Goal: Transaction & Acquisition: Subscribe to service/newsletter

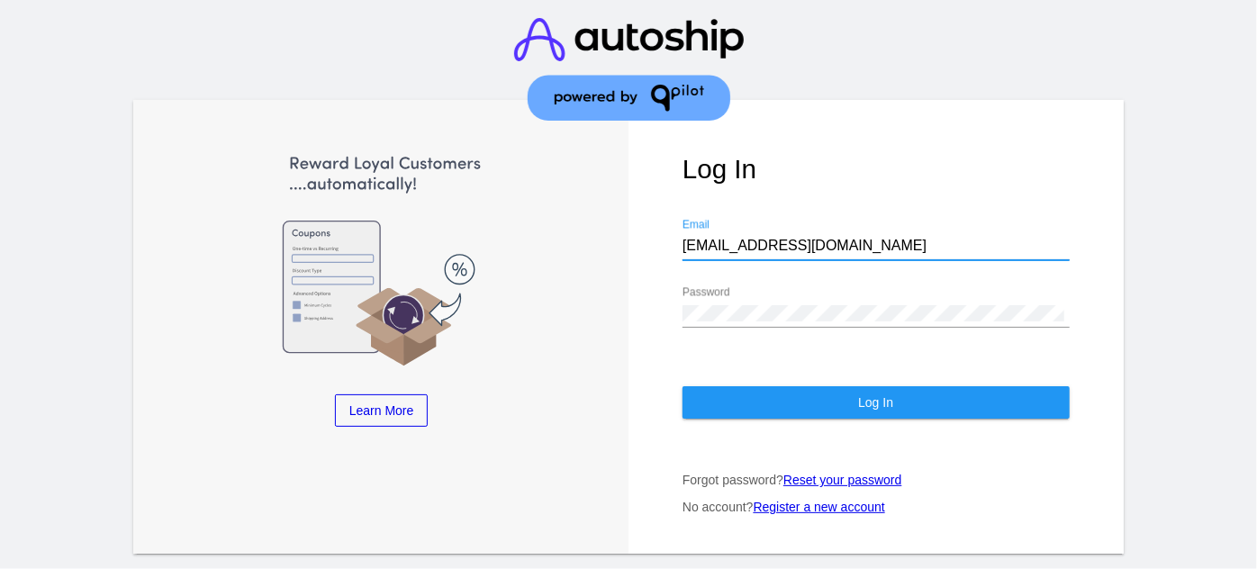
click at [779, 238] on input "[EMAIL_ADDRESS][DOMAIN_NAME]" at bounding box center [875, 246] width 387 height 16
paste input "[EMAIL_ADDRESS][DOMAIN_NAME]"
type input "[EMAIL_ADDRESS][DOMAIN_NAME]"
click at [834, 305] on div "Password" at bounding box center [875, 307] width 387 height 41
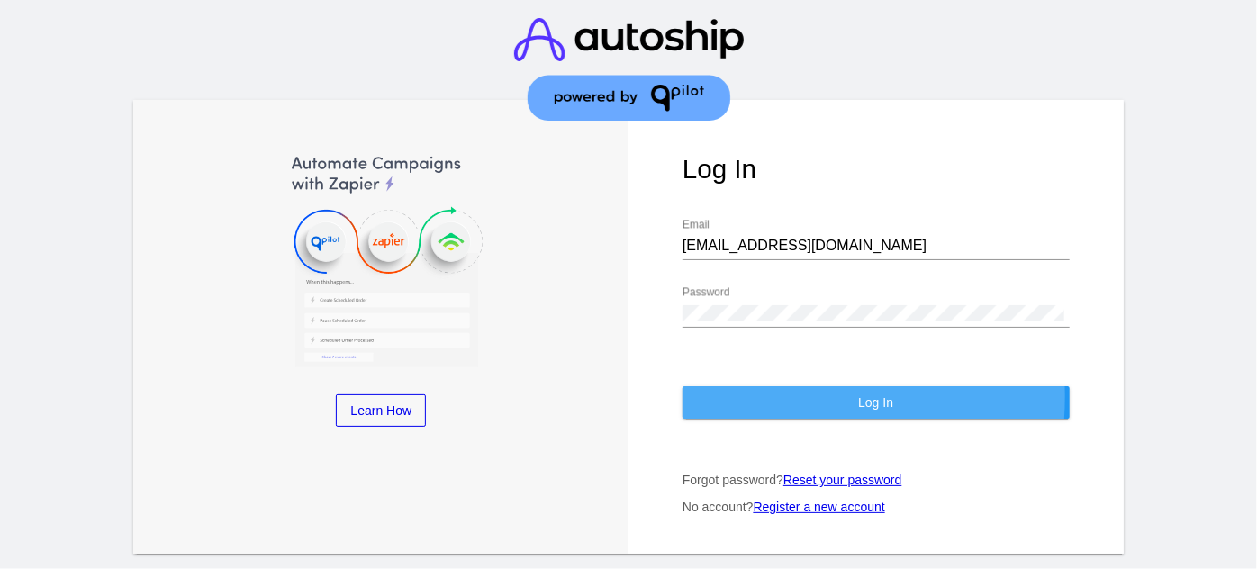
click at [749, 386] on button "Log In" at bounding box center [875, 402] width 387 height 32
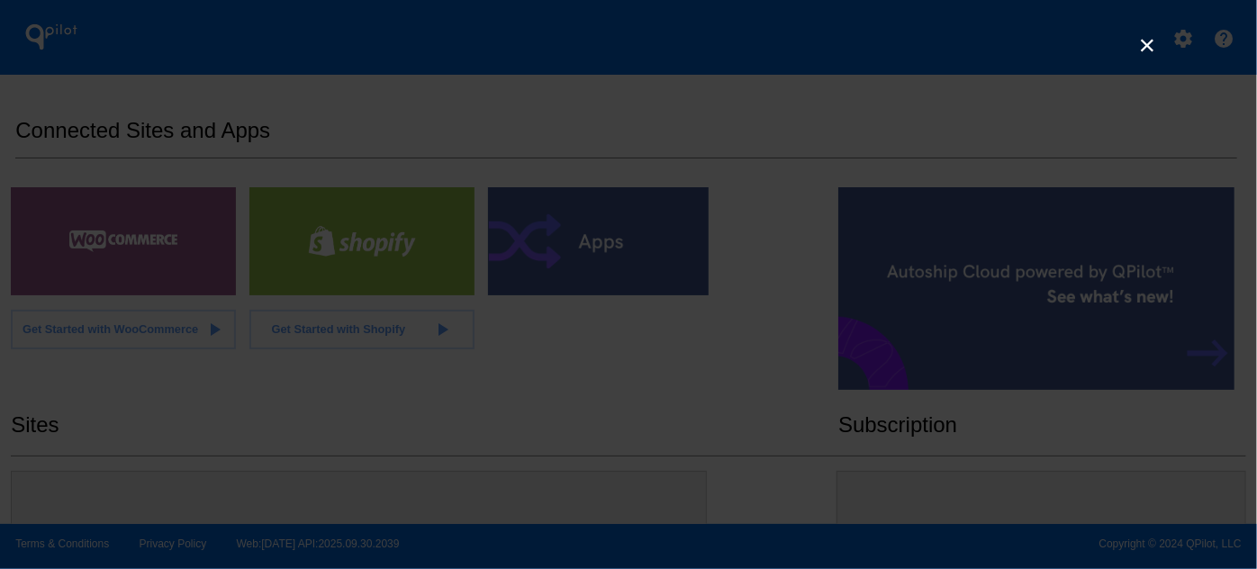
click at [1148, 35] on link "×" at bounding box center [1147, 45] width 22 height 22
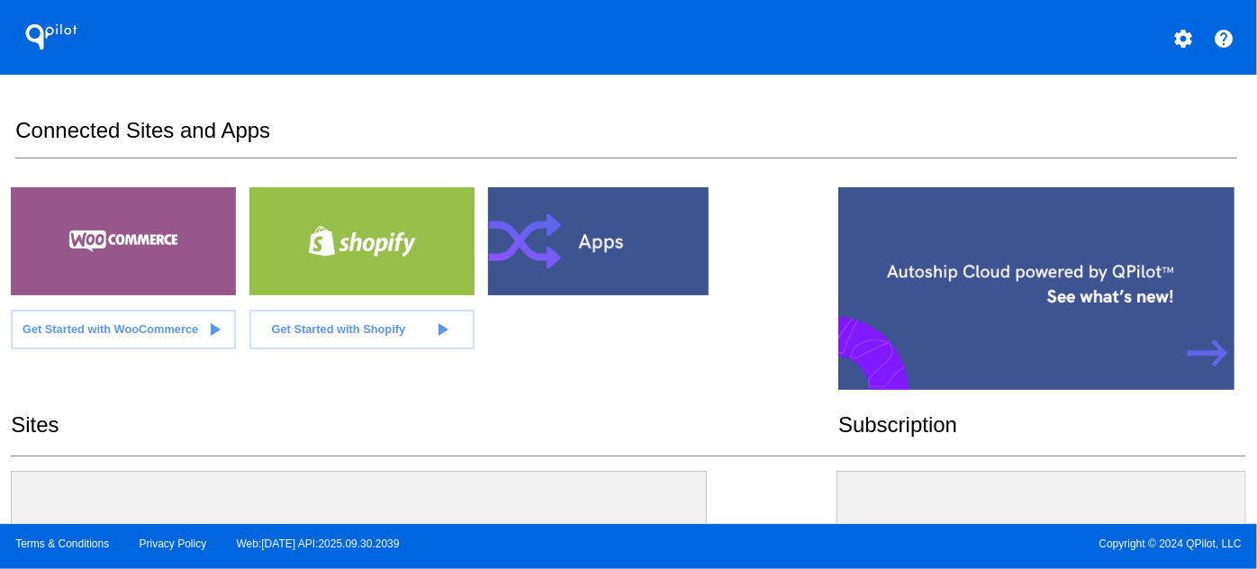
click at [1176, 35] on mat-icon "settings" at bounding box center [1183, 39] width 22 height 22
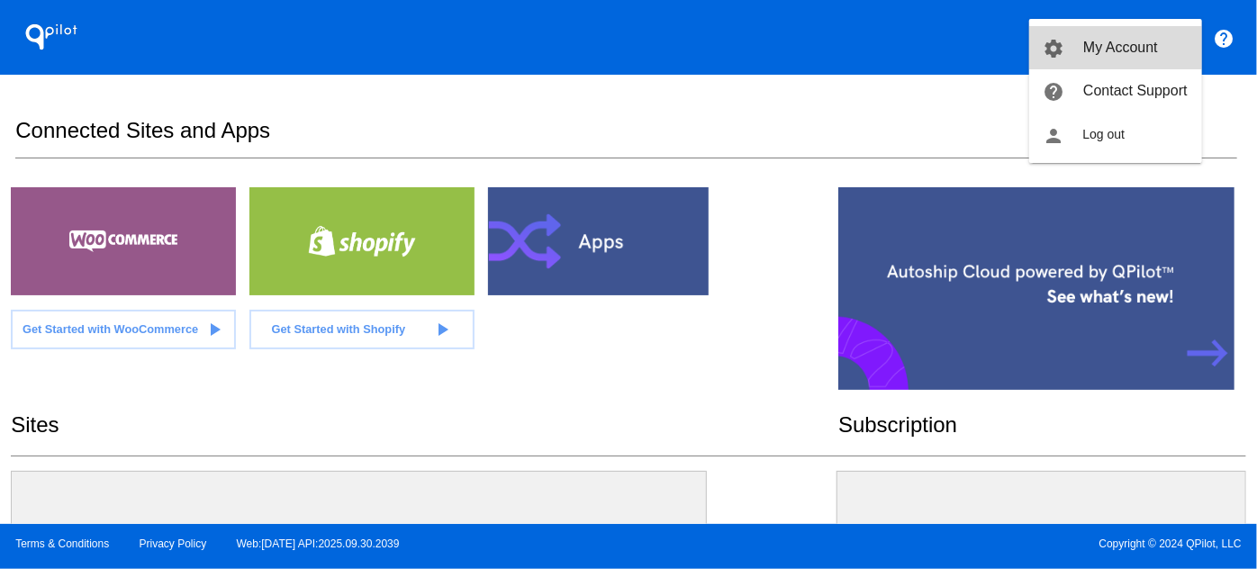
click at [1109, 40] on span "My Account" at bounding box center [1120, 47] width 75 height 15
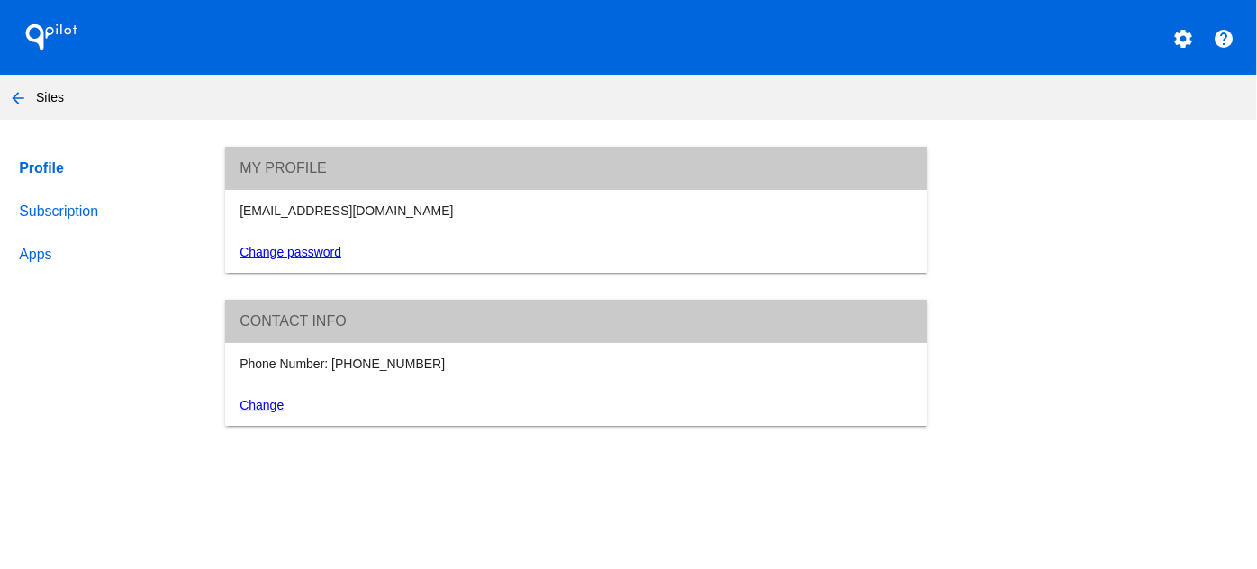
click at [42, 218] on link "Subscription" at bounding box center [104, 211] width 178 height 43
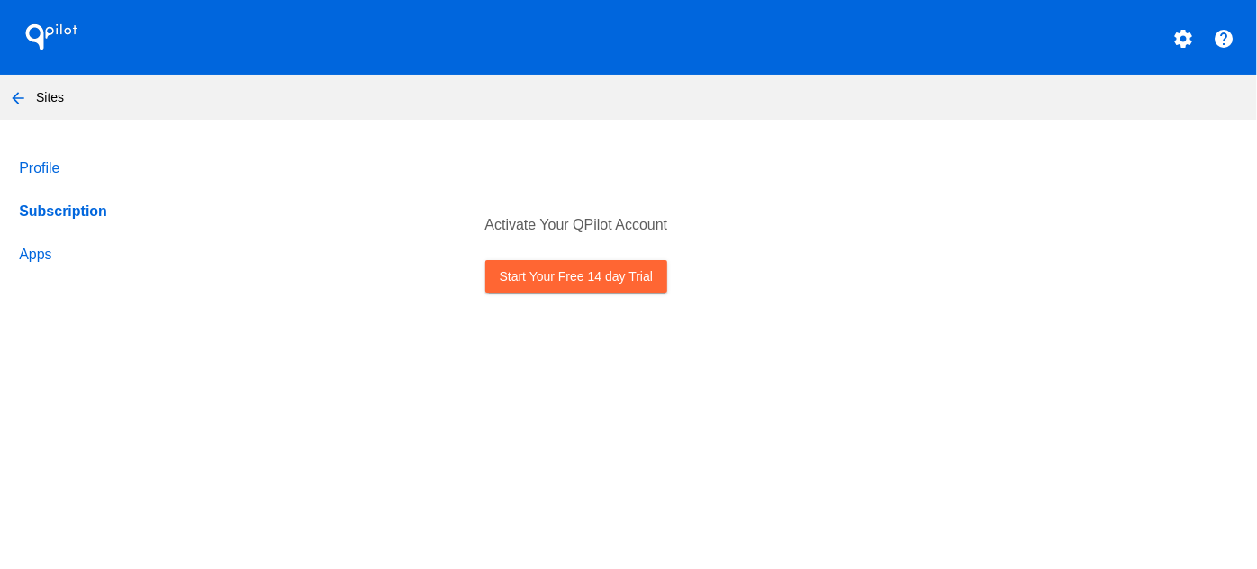
click at [521, 290] on link "Start Your Free 14 day Trial" at bounding box center [576, 276] width 182 height 32
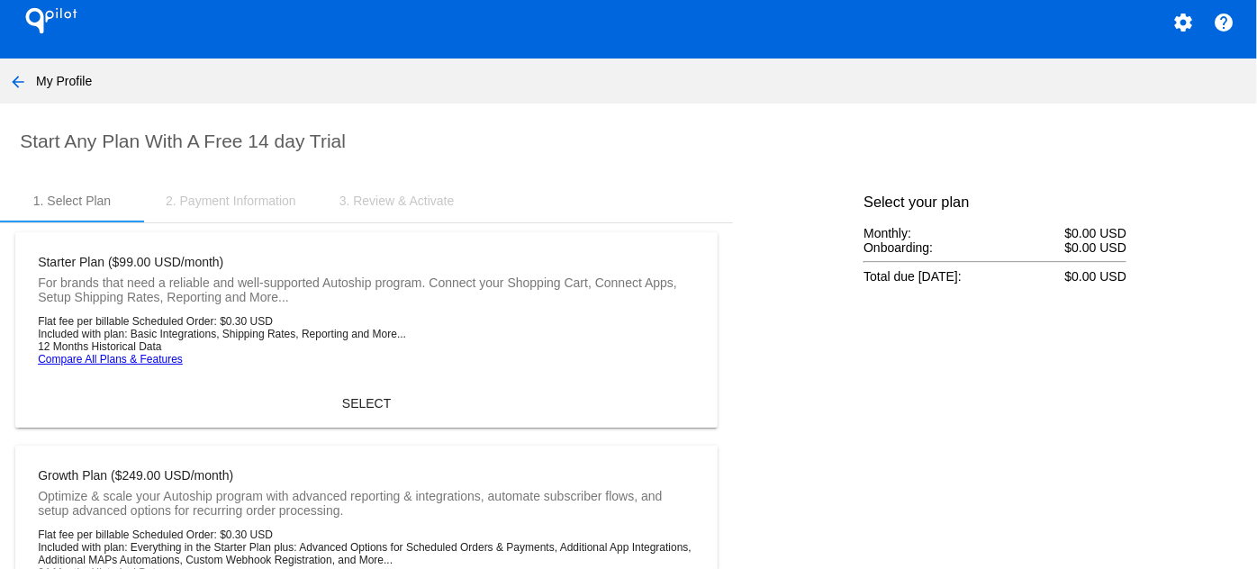
scroll to position [403, 0]
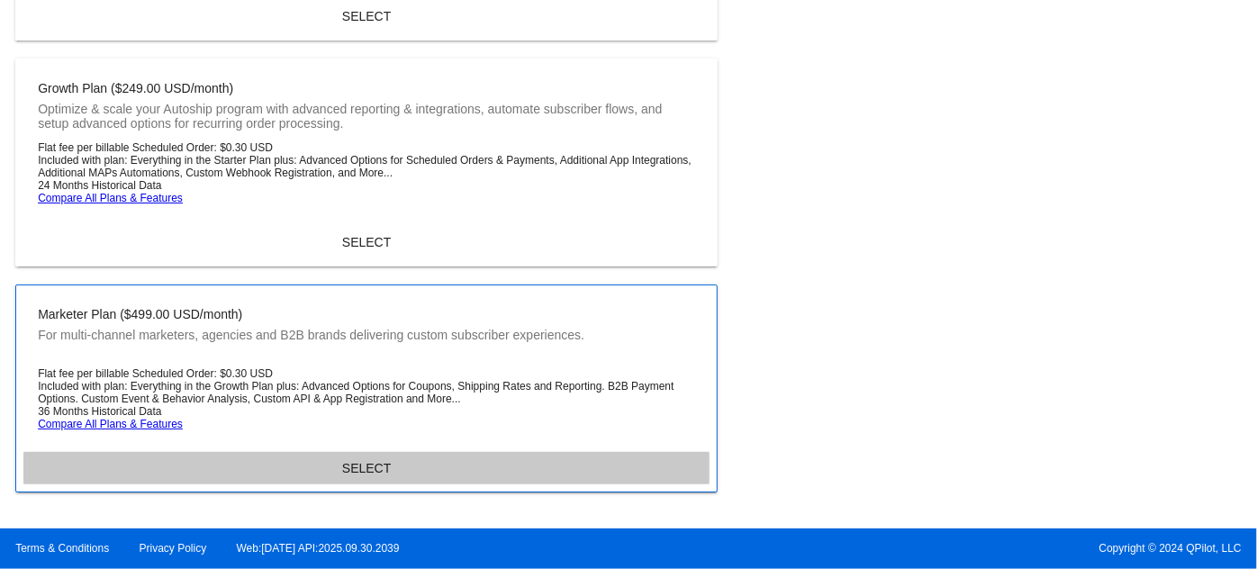
click at [425, 457] on button "SELECT" at bounding box center [366, 468] width 686 height 32
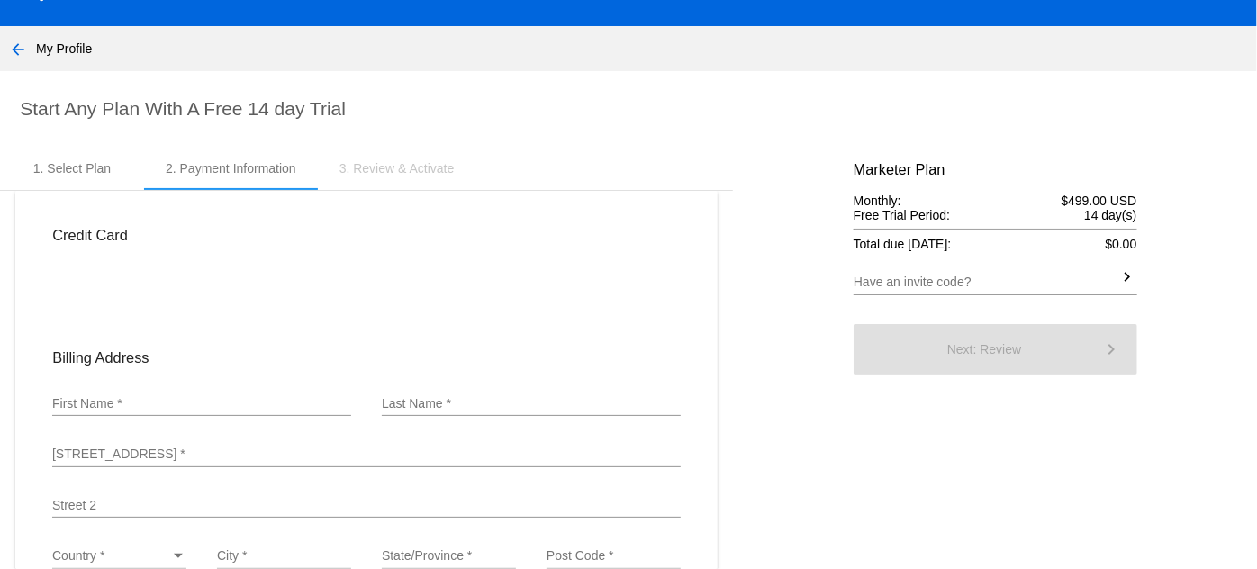
scroll to position [84, 0]
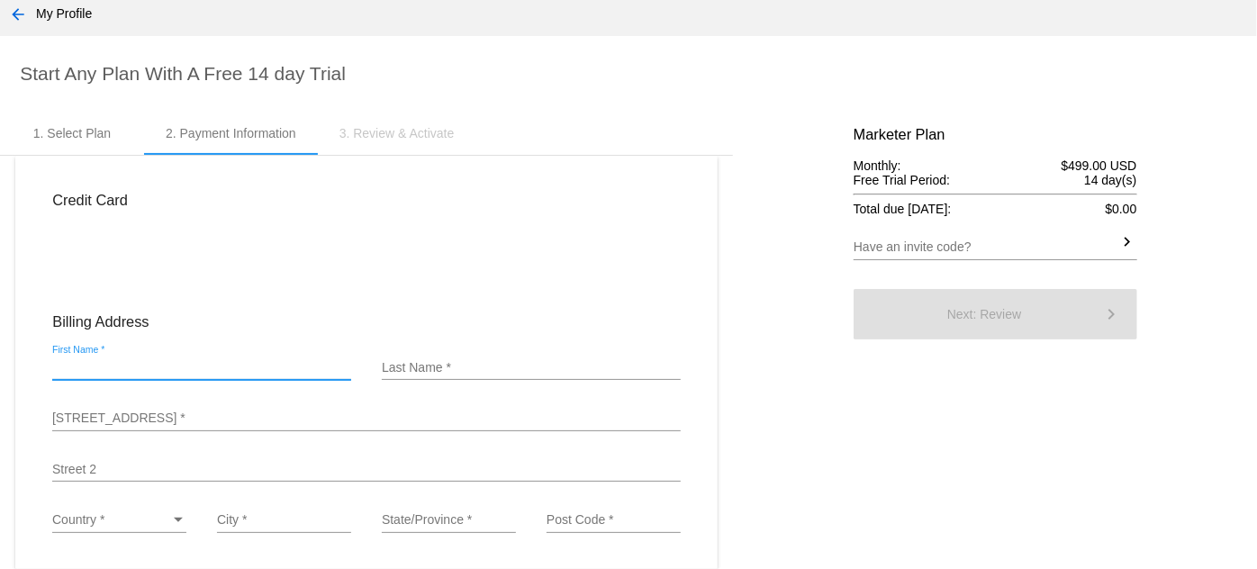
click at [168, 370] on input "First Name *" at bounding box center [201, 368] width 299 height 14
